Goal: Use online tool/utility: Utilize a website feature to perform a specific function

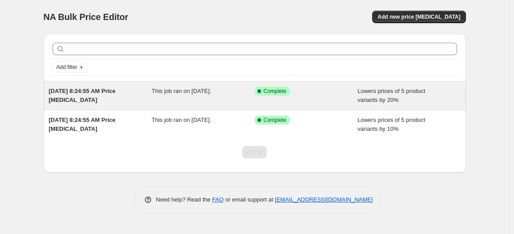
click at [216, 100] on div "This job ran on [DATE]." at bounding box center [203, 96] width 103 height 18
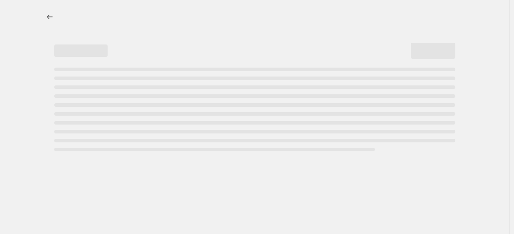
select select "percentage"
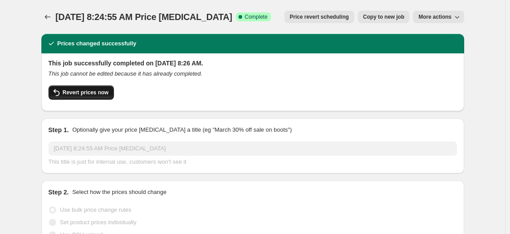
click at [93, 90] on span "Revert prices now" at bounding box center [86, 92] width 46 height 7
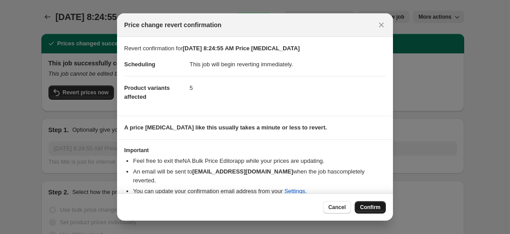
click at [370, 206] on span "Confirm" at bounding box center [370, 207] width 20 height 7
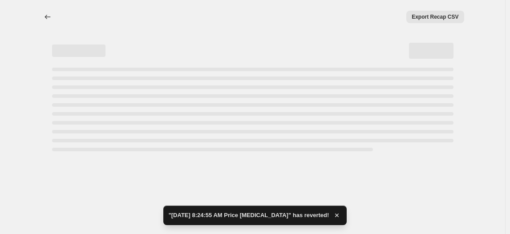
select select "percentage"
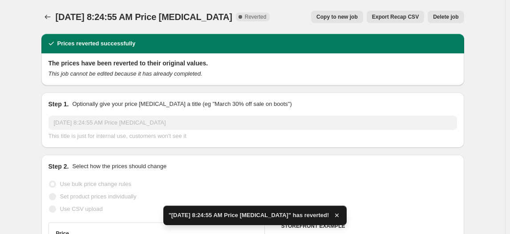
click at [456, 16] on span "Delete job" at bounding box center [445, 16] width 25 height 7
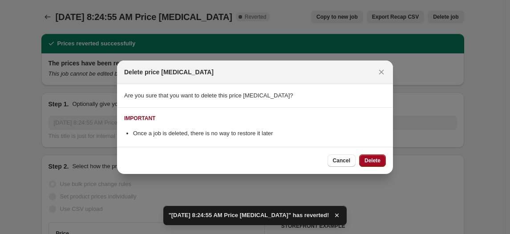
click at [374, 162] on span "Delete" at bounding box center [372, 160] width 16 height 7
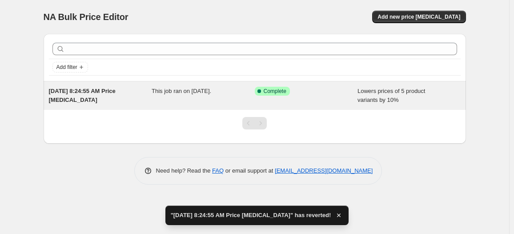
click at [274, 97] on div "Success Complete Complete" at bounding box center [306, 96] width 103 height 18
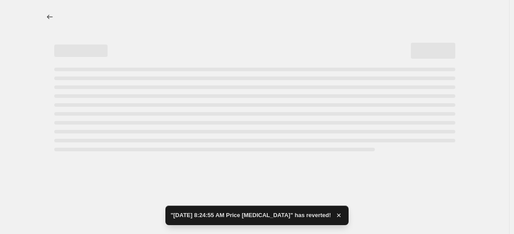
select select "percentage"
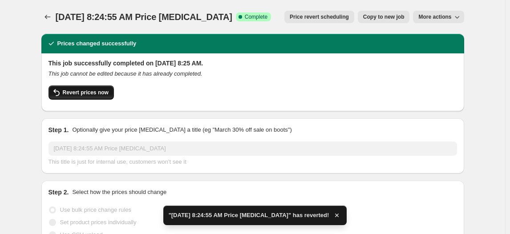
click at [98, 91] on span "Revert prices now" at bounding box center [86, 92] width 46 height 7
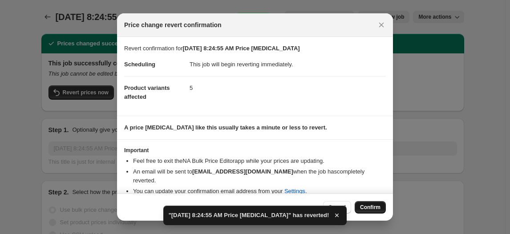
click at [368, 209] on span "Confirm" at bounding box center [370, 207] width 20 height 7
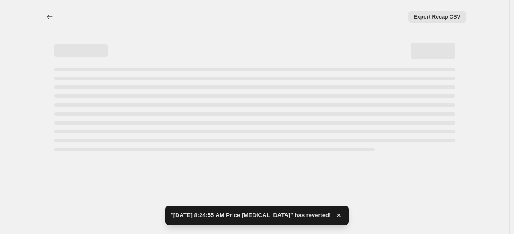
select select "percentage"
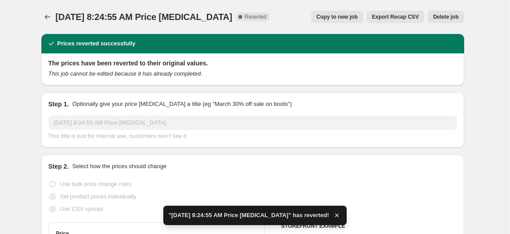
click at [453, 17] on span "Delete job" at bounding box center [445, 16] width 25 height 7
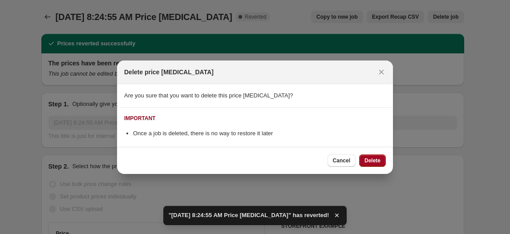
click at [374, 162] on span "Delete" at bounding box center [372, 160] width 16 height 7
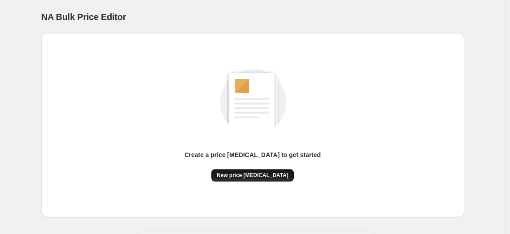
click at [266, 176] on span "New price [MEDICAL_DATA]" at bounding box center [253, 175] width 72 height 7
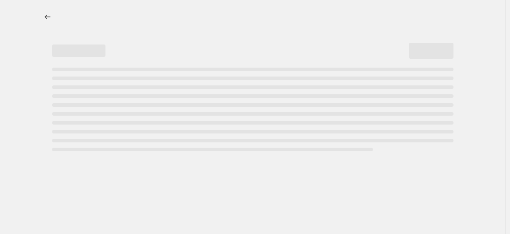
select select "percentage"
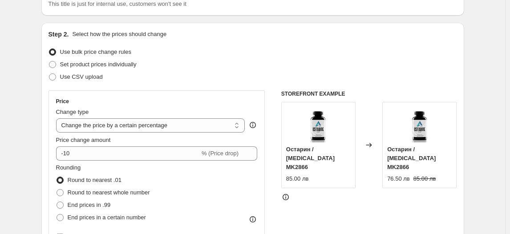
scroll to position [121, 0]
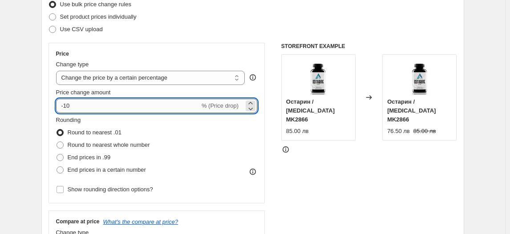
click at [69, 106] on input "-10" at bounding box center [128, 106] width 144 height 14
type input "-30"
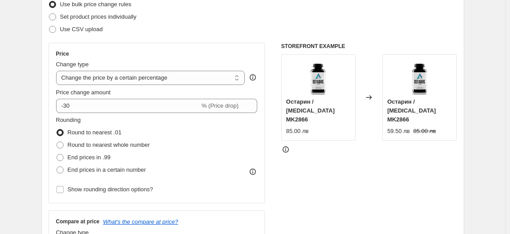
click at [103, 121] on fieldset "Rounding Round to nearest .01 Round to nearest whole number End prices in .99 E…" at bounding box center [103, 146] width 94 height 61
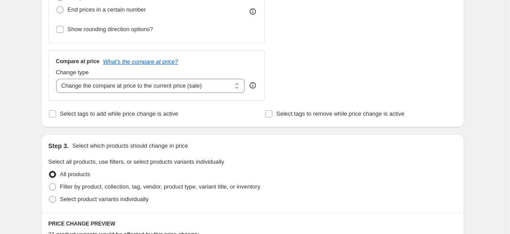
scroll to position [283, 0]
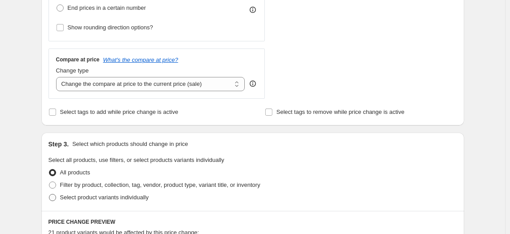
click at [85, 201] on span "Select product variants individually" at bounding box center [104, 197] width 89 height 9
click at [49, 194] on input "Select product variants individually" at bounding box center [49, 194] width 0 height 0
radio input "true"
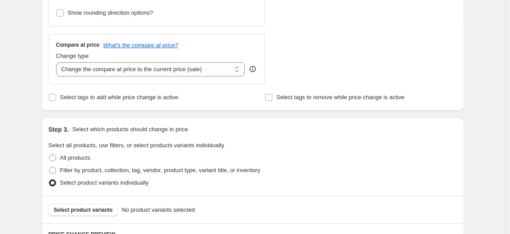
scroll to position [324, 0]
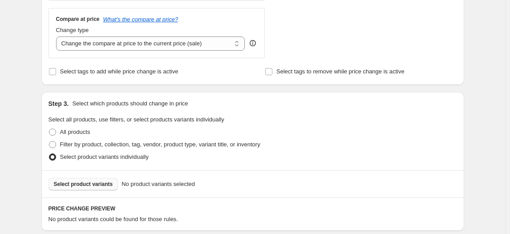
click at [87, 183] on span "Select product variants" at bounding box center [83, 184] width 59 height 7
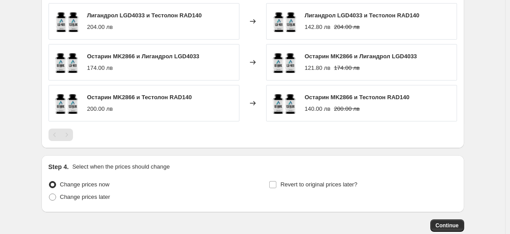
scroll to position [680, 0]
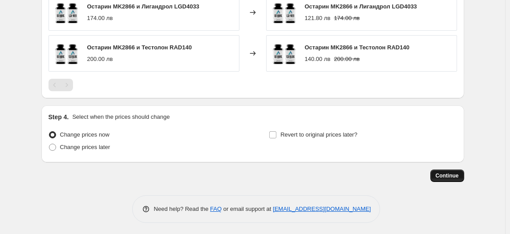
click at [459, 173] on span "Continue" at bounding box center [447, 175] width 23 height 7
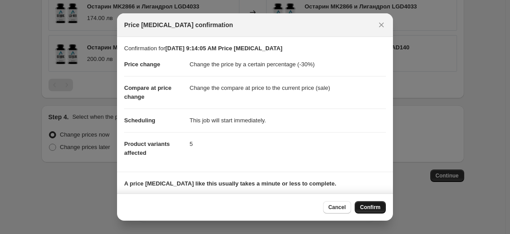
click at [378, 204] on button "Confirm" at bounding box center [370, 207] width 31 height 12
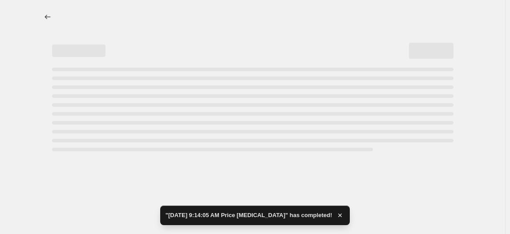
select select "percentage"
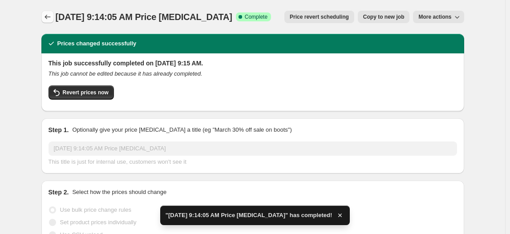
click at [46, 16] on icon "Price change jobs" at bounding box center [47, 16] width 9 height 9
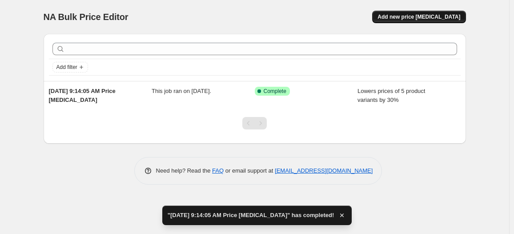
click at [427, 15] on span "Add new price [MEDICAL_DATA]" at bounding box center [419, 16] width 83 height 7
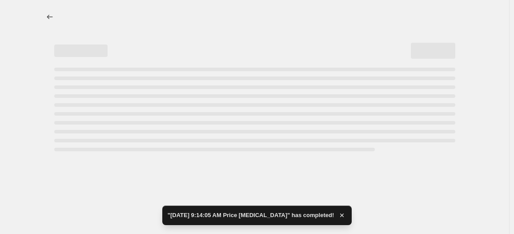
select select "percentage"
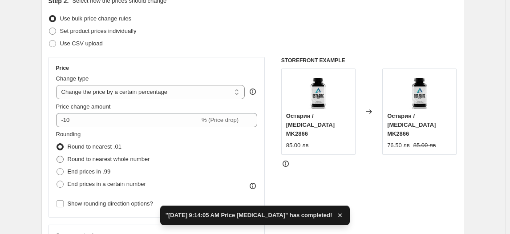
scroll to position [121, 0]
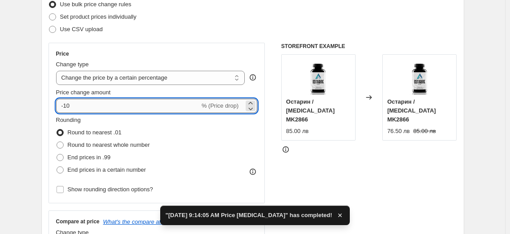
click at [68, 107] on input "-10" at bounding box center [128, 106] width 144 height 14
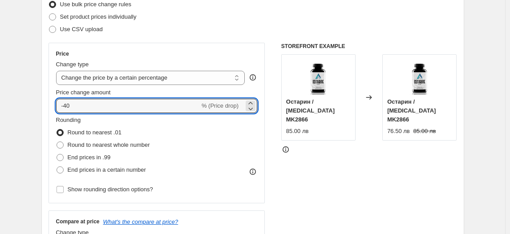
type input "-40"
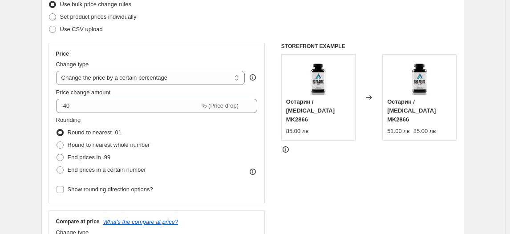
click at [102, 118] on fieldset "Rounding Round to nearest .01 Round to nearest whole number End prices in .99 E…" at bounding box center [103, 146] width 94 height 61
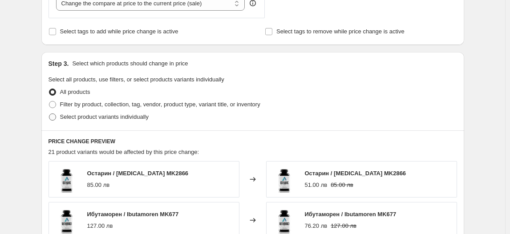
scroll to position [364, 0]
click at [103, 115] on span "Select product variants individually" at bounding box center [104, 116] width 89 height 7
click at [49, 113] on input "Select product variants individually" at bounding box center [49, 113] width 0 height 0
radio input "true"
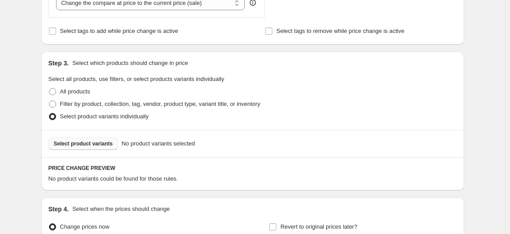
click at [75, 143] on span "Select product variants" at bounding box center [83, 143] width 59 height 7
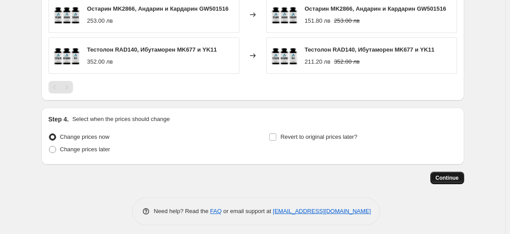
scroll to position [684, 0]
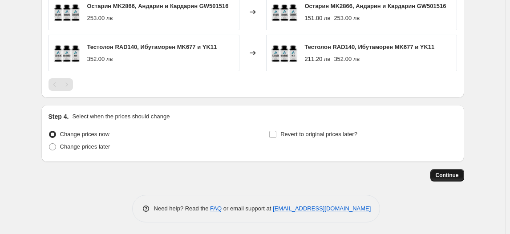
click at [448, 172] on span "Continue" at bounding box center [447, 175] width 23 height 7
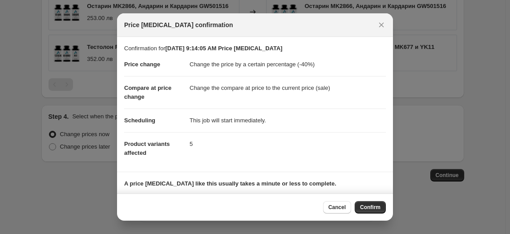
click at [377, 206] on span "Confirm" at bounding box center [370, 207] width 20 height 7
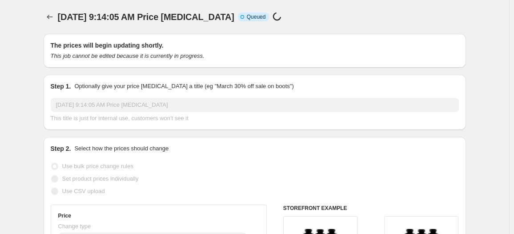
select select "percentage"
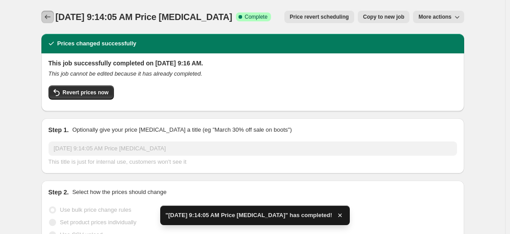
click at [47, 16] on icon "Price change jobs" at bounding box center [47, 16] width 9 height 9
